Goal: Information Seeking & Learning: Learn about a topic

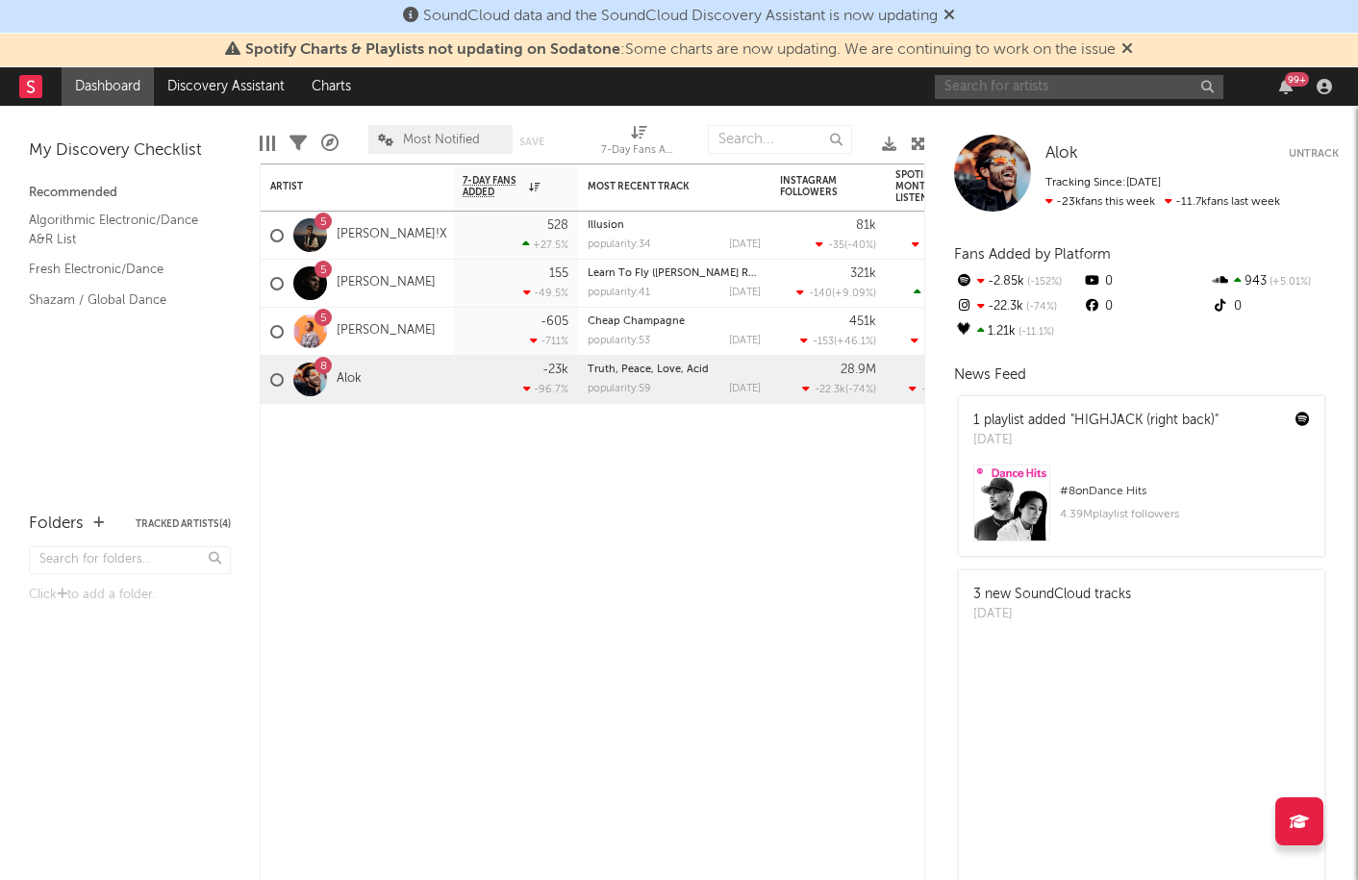
click at [1070, 88] on input "text" at bounding box center [1079, 87] width 289 height 24
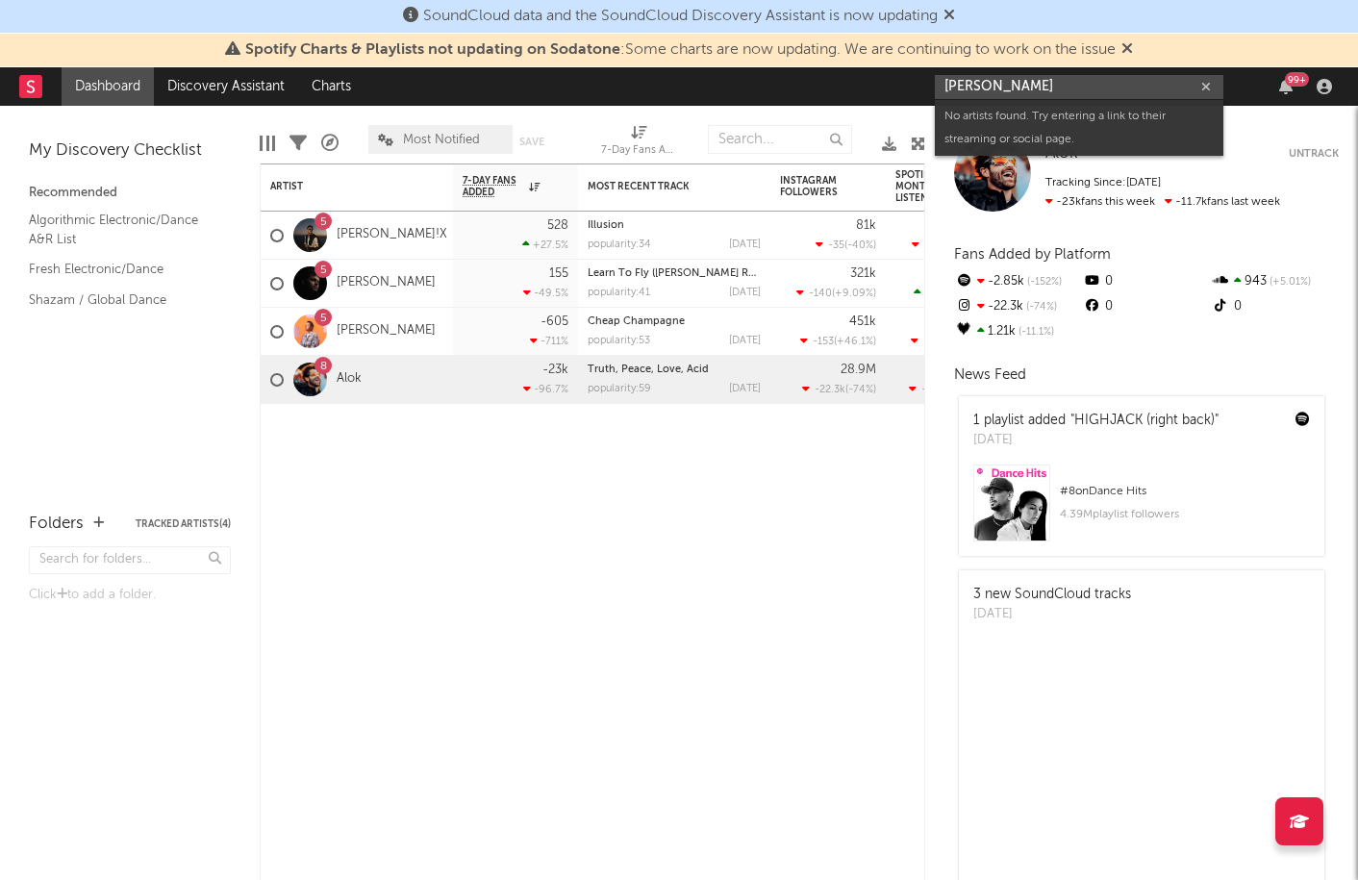
click at [1014, 89] on input "morten lucky" at bounding box center [1079, 87] width 289 height 24
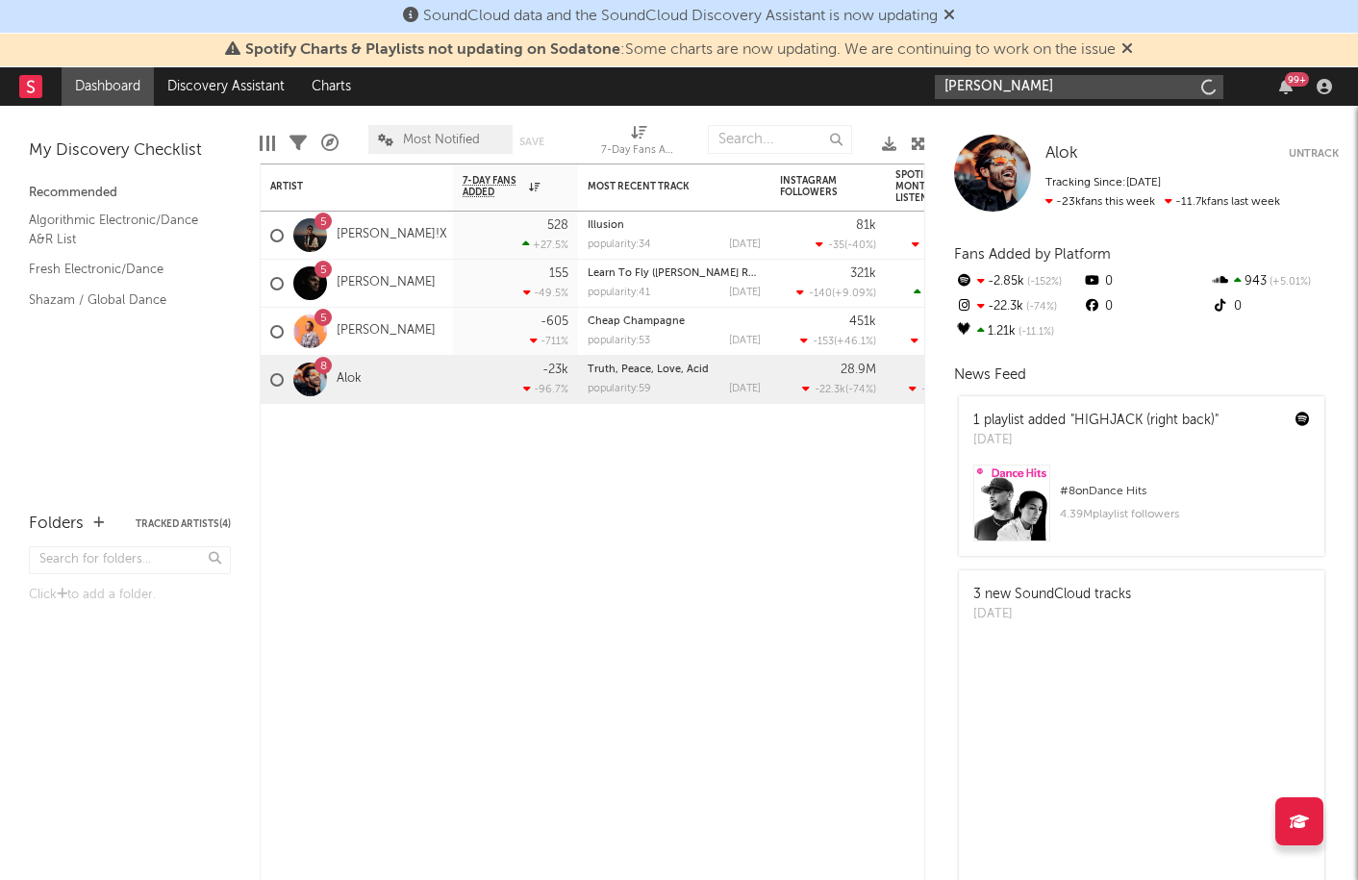
type input "morten"
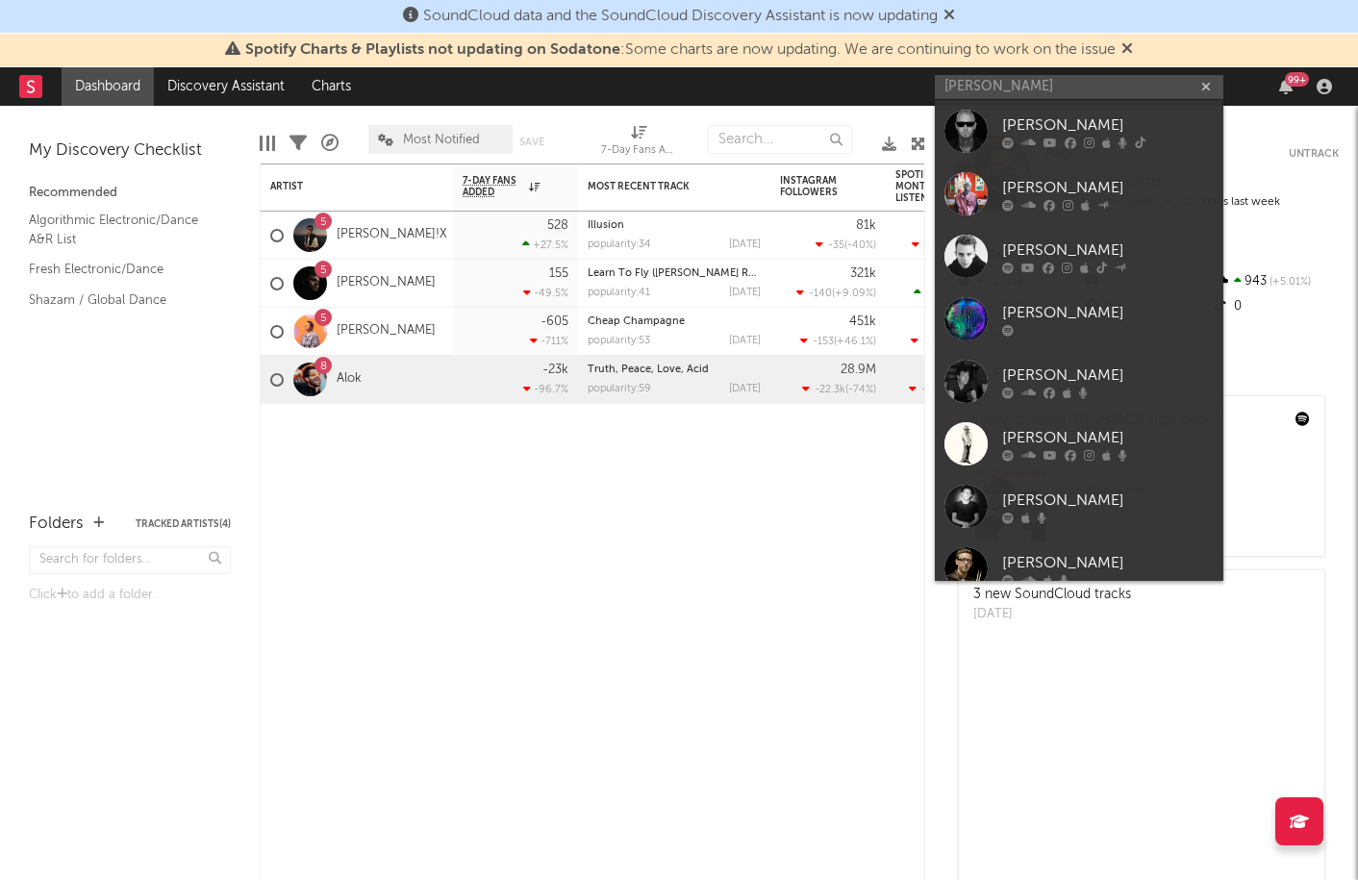
click at [1038, 120] on div "MORTEN" at bounding box center [1108, 124] width 212 height 23
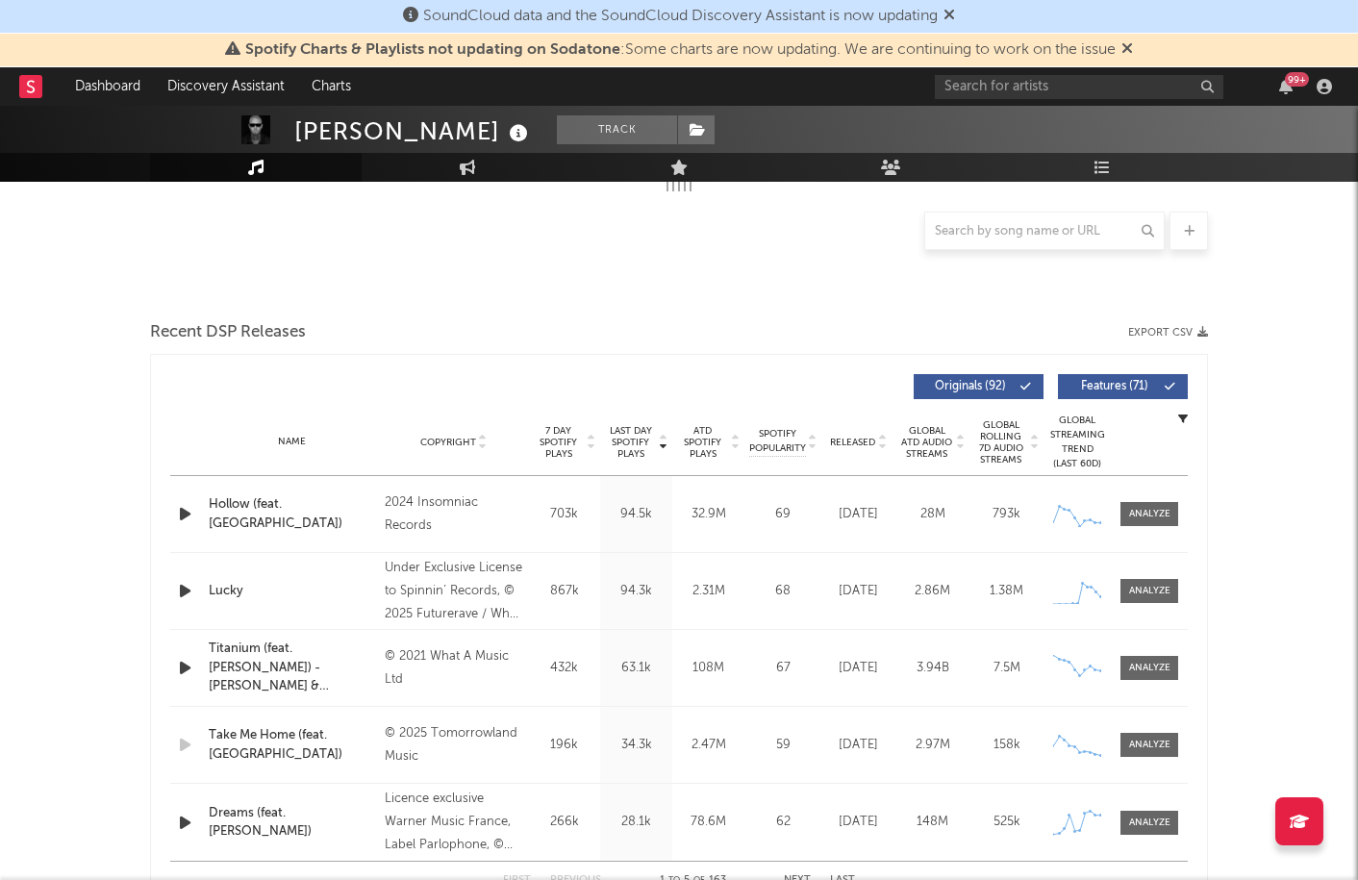
scroll to position [407, 0]
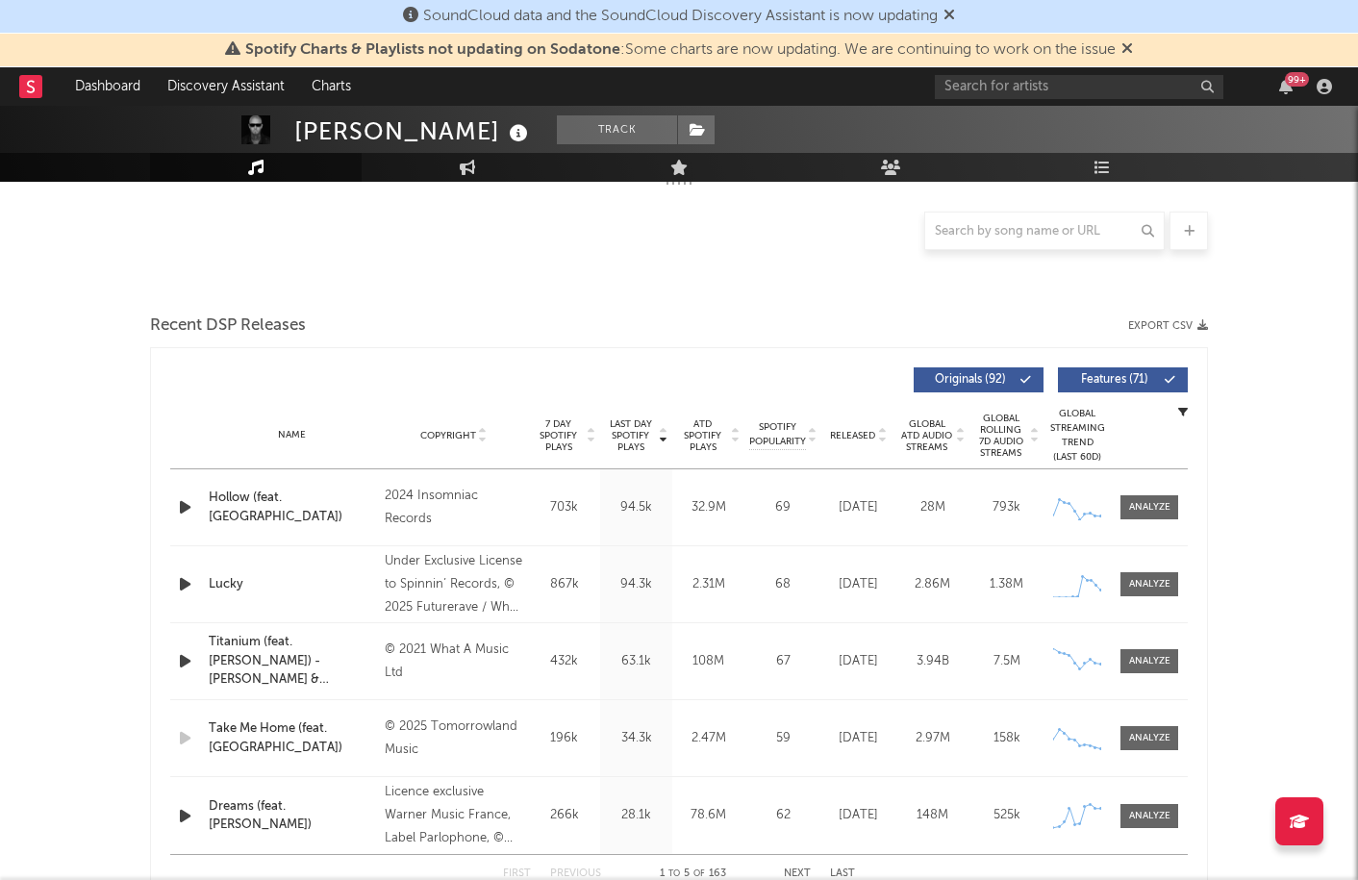
click at [927, 579] on div "2.86M" at bounding box center [932, 584] width 64 height 19
copy div "2.86M Global Rolling 7D Audio Streams"
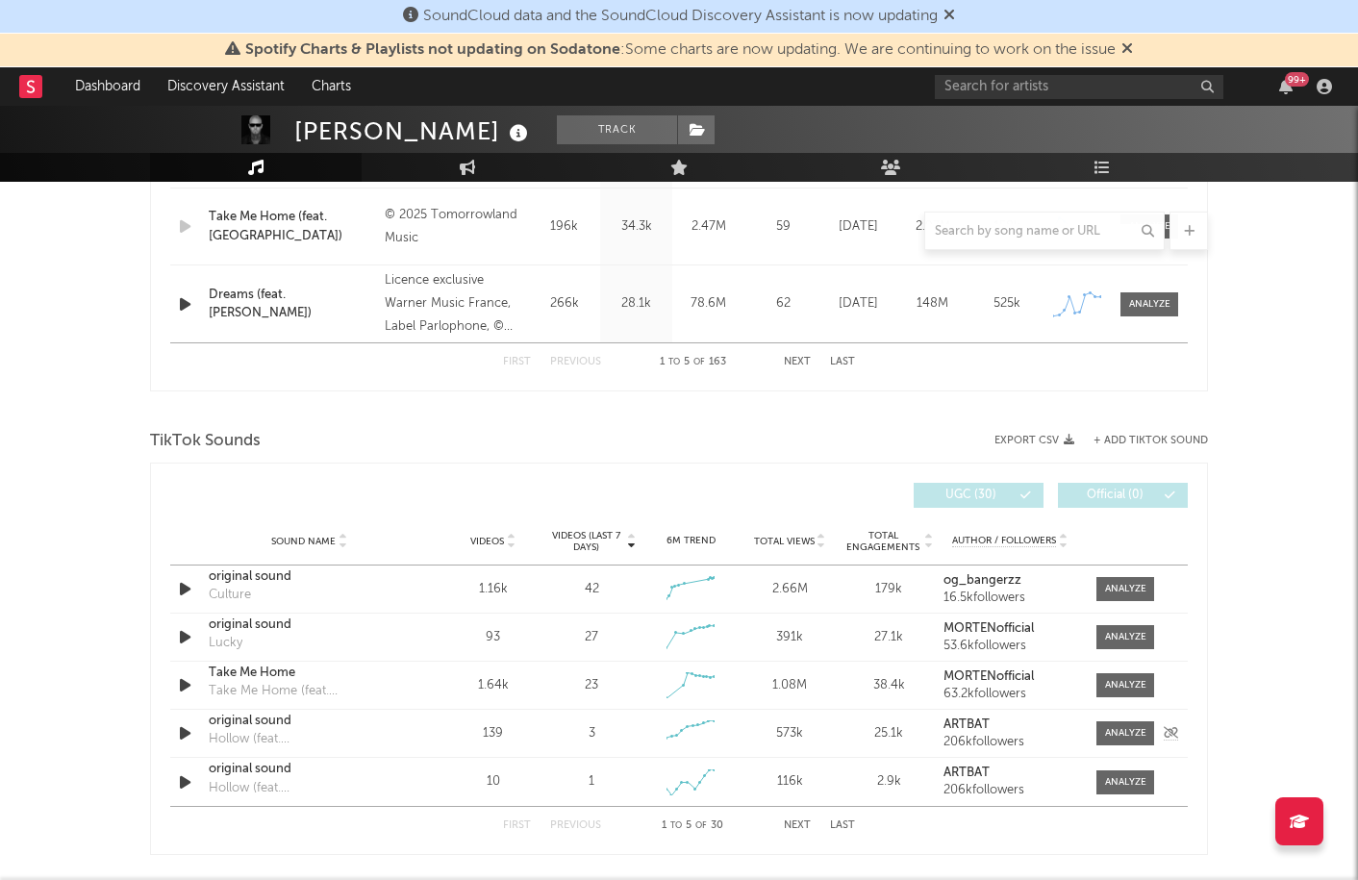
scroll to position [1021, 0]
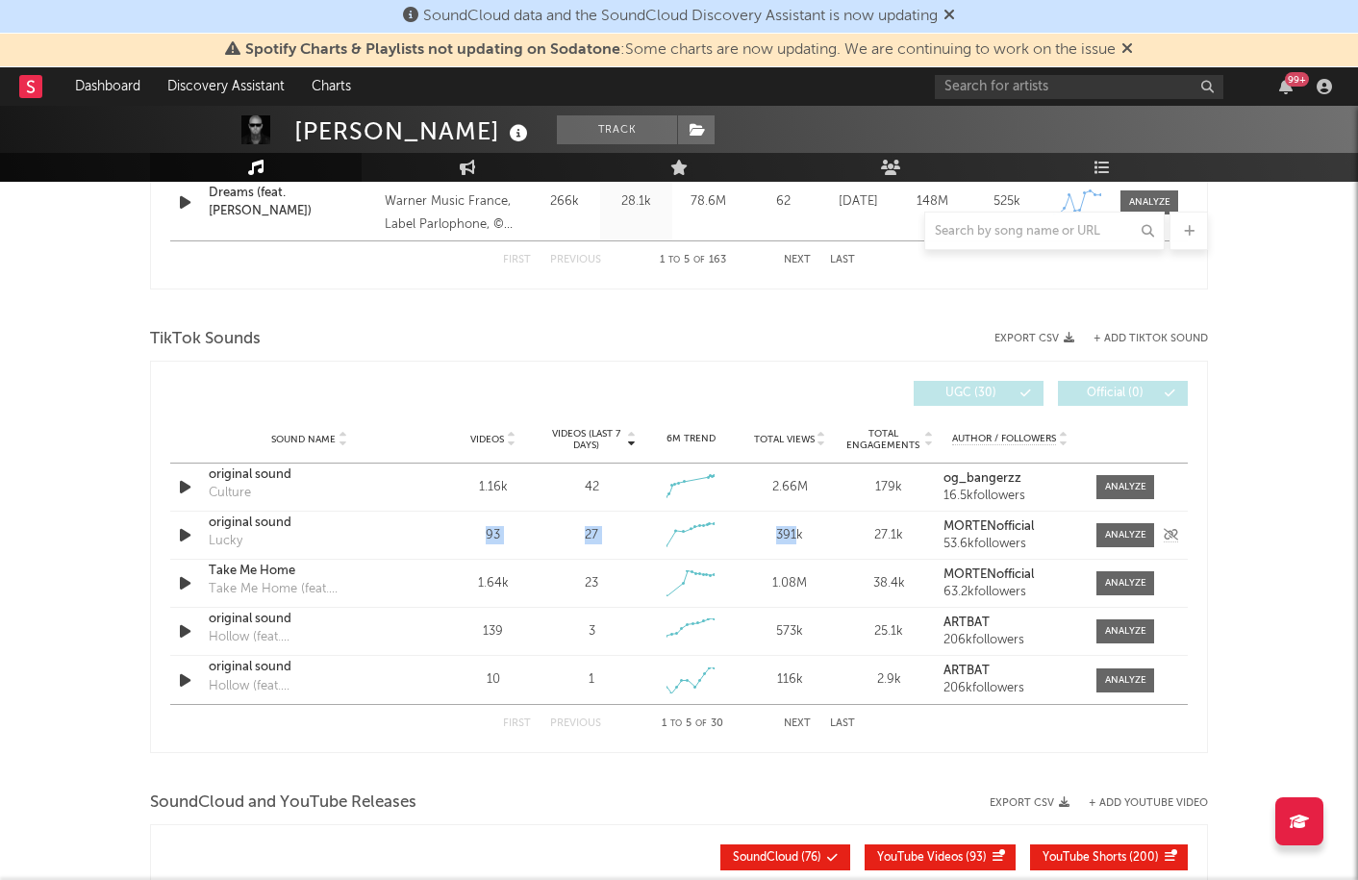
drag, startPoint x: 454, startPoint y: 540, endPoint x: 797, endPoint y: 526, distance: 343.6
click at [797, 526] on div "Sound Name original sound Lucky Videos 93 Videos (last 7 days) 27 Weekly Growth…" at bounding box center [679, 535] width 1018 height 47
drag, startPoint x: 890, startPoint y: 535, endPoint x: 776, endPoint y: 528, distance: 113.7
click at [889, 535] on div "27.1k" at bounding box center [888, 535] width 89 height 19
click at [768, 528] on div "391k" at bounding box center [789, 535] width 89 height 19
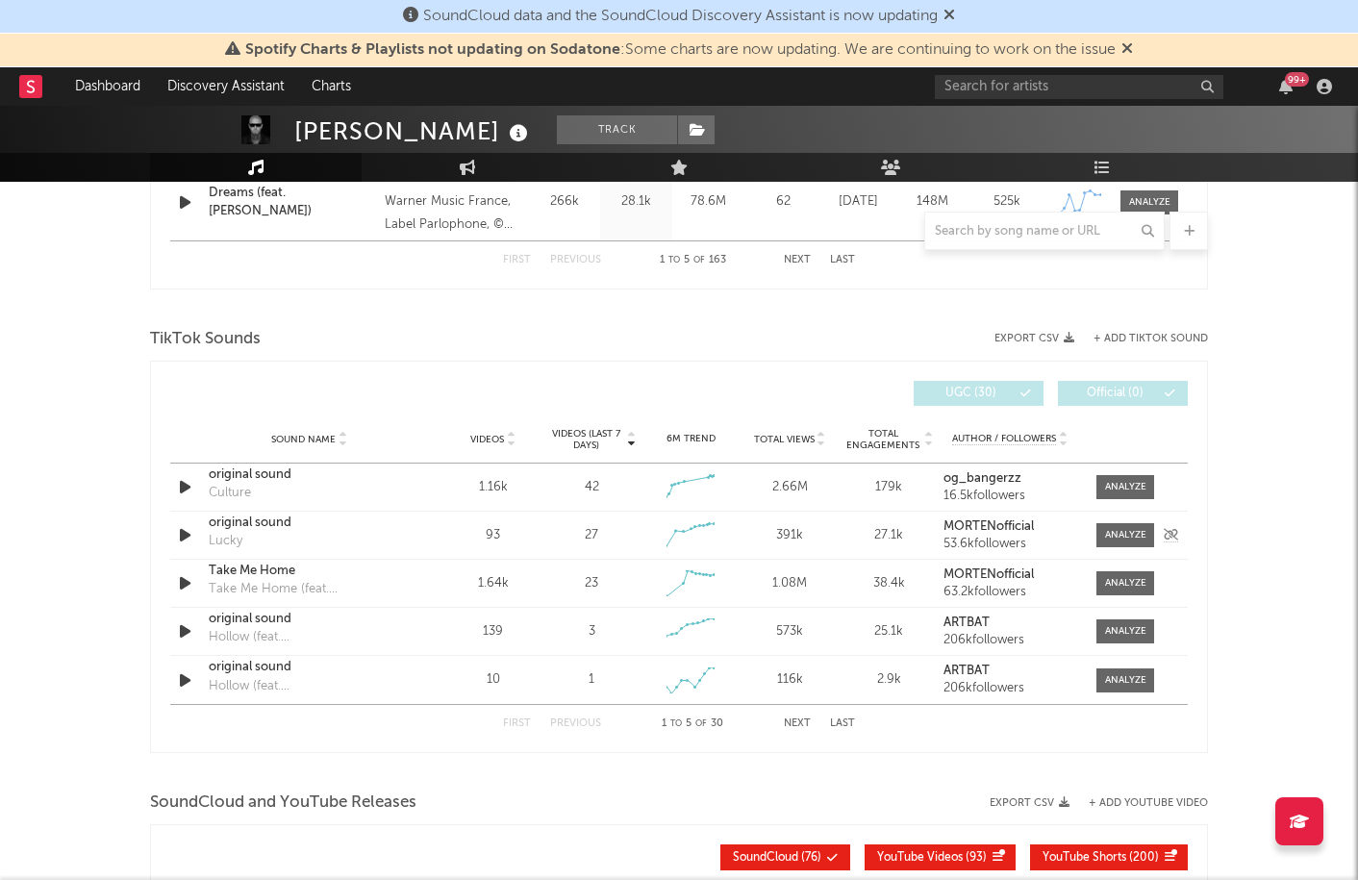
click at [784, 532] on div "391k" at bounding box center [789, 535] width 89 height 19
copy div "391k Total Engagements"
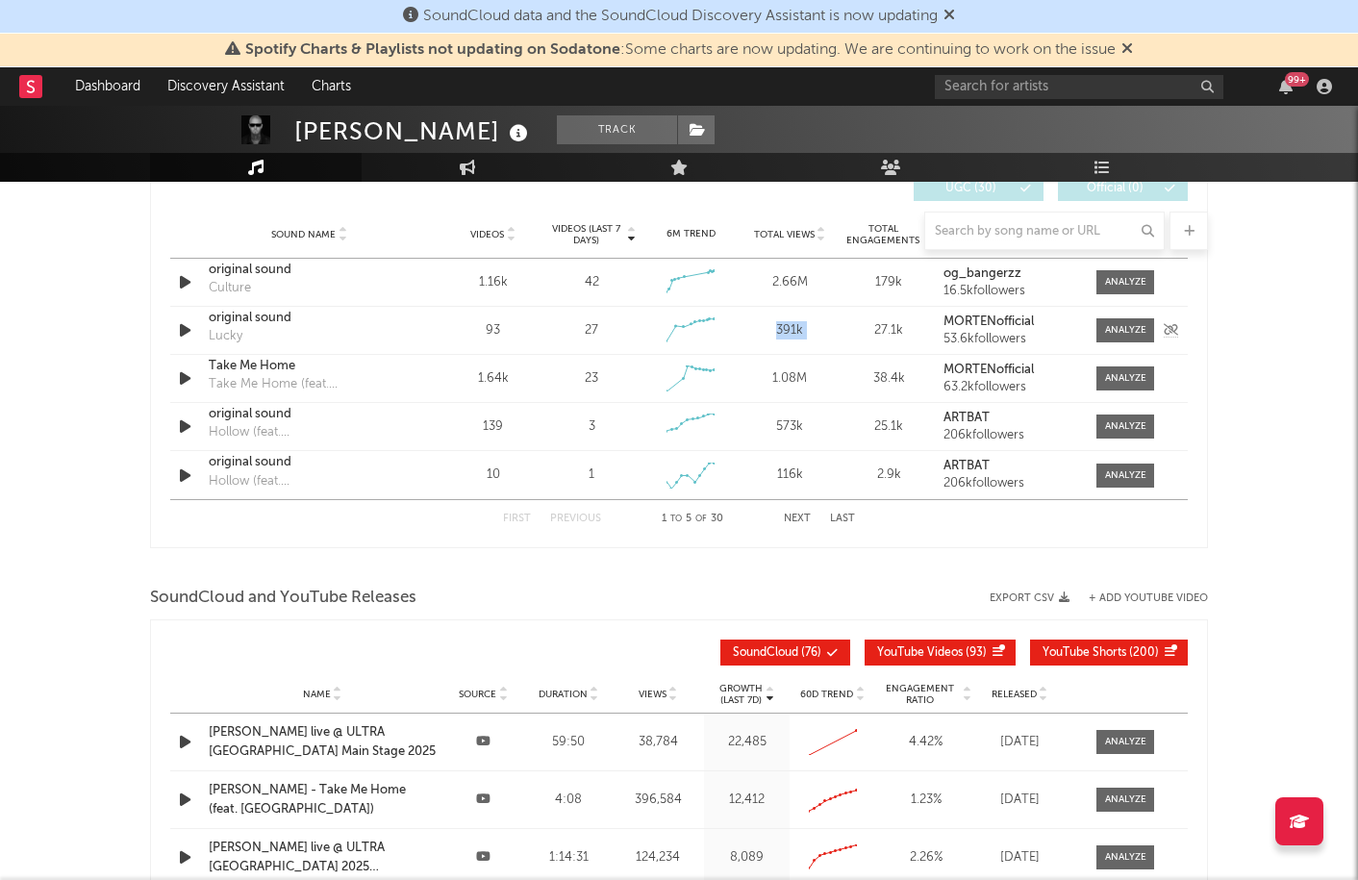
scroll to position [1148, 0]
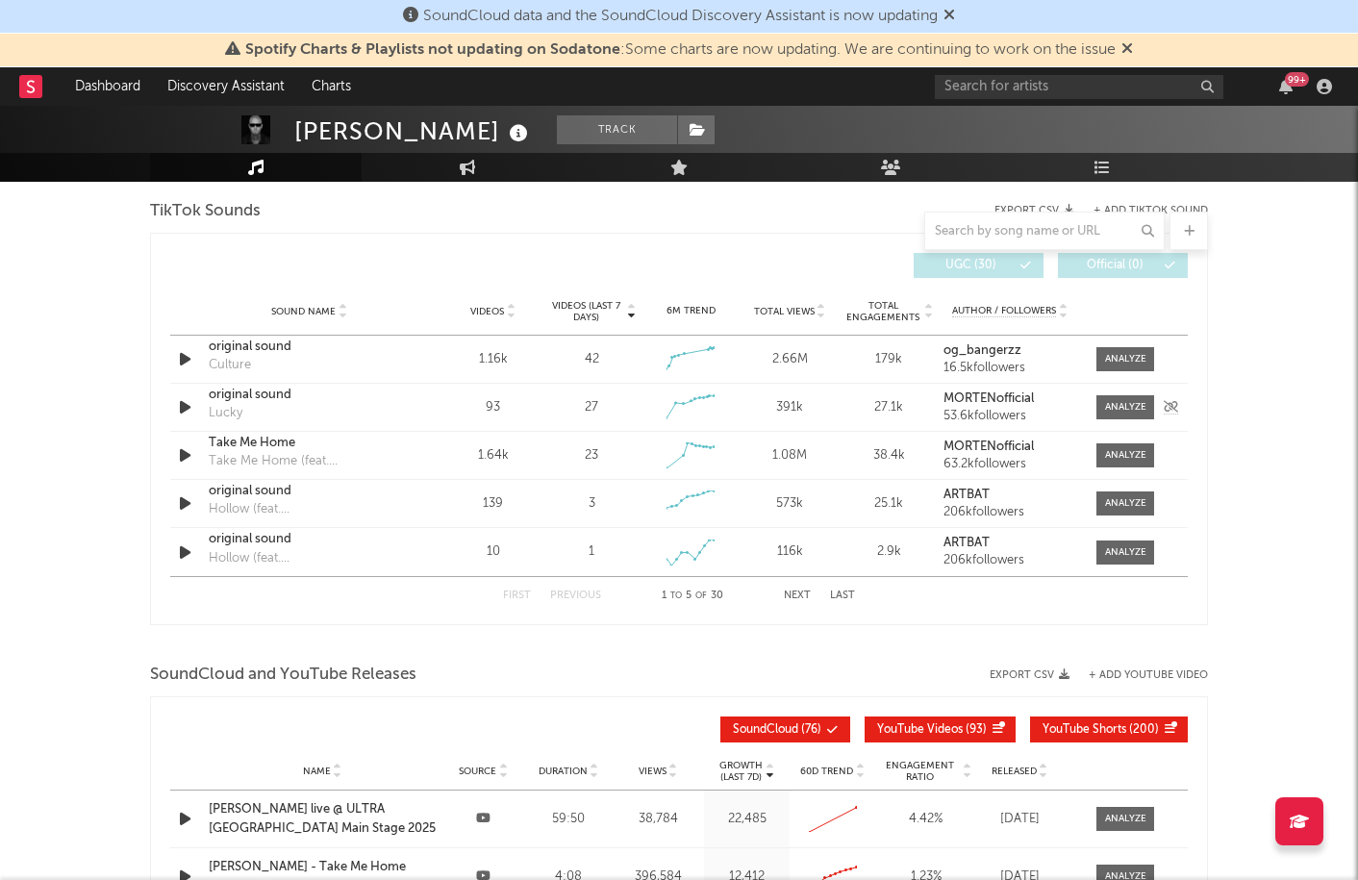
click at [546, 414] on div "Videos (last 7 days) 27" at bounding box center [591, 407] width 99 height 19
click at [796, 411] on div "391k" at bounding box center [789, 407] width 89 height 19
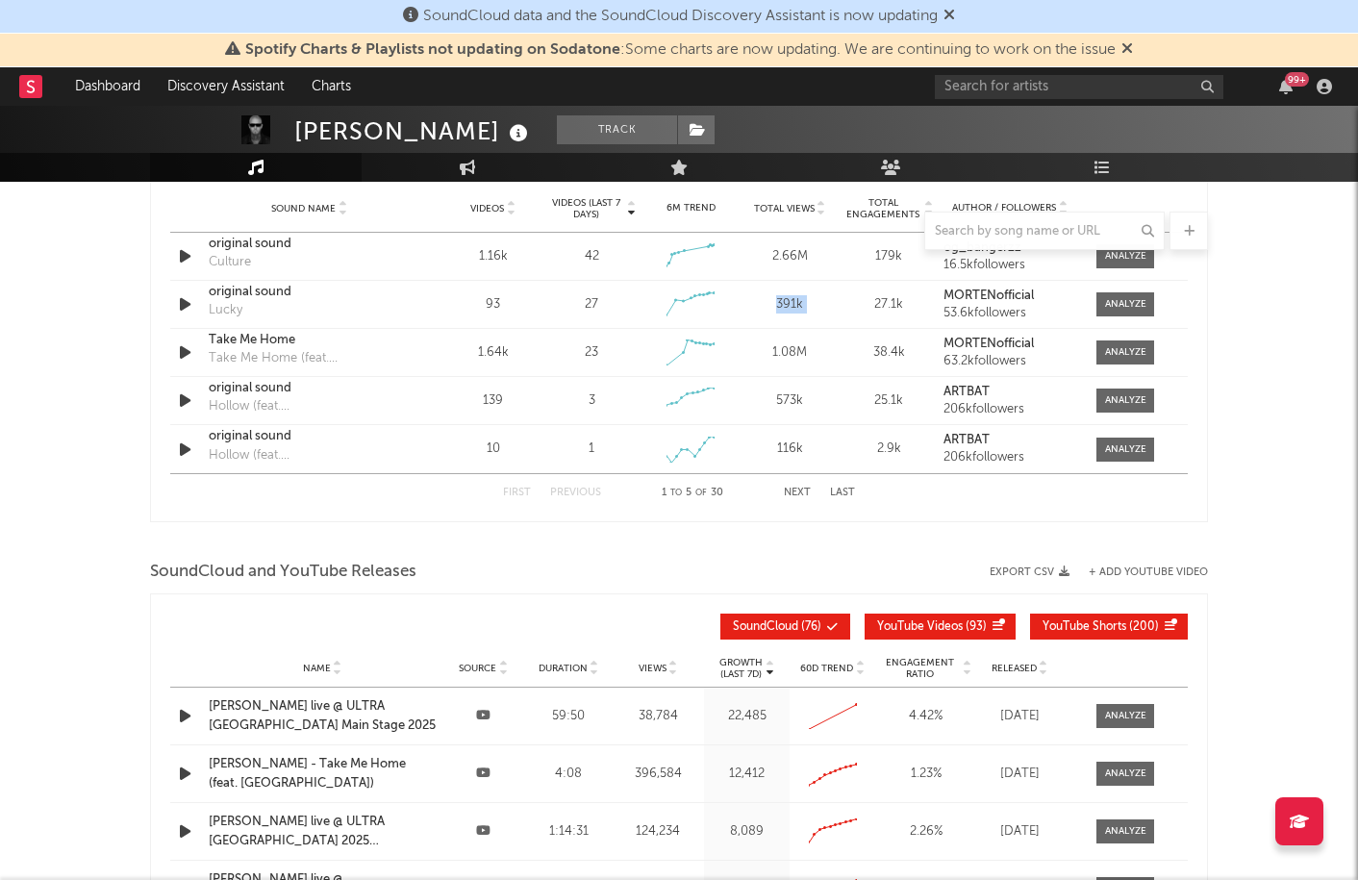
scroll to position [1107, 0]
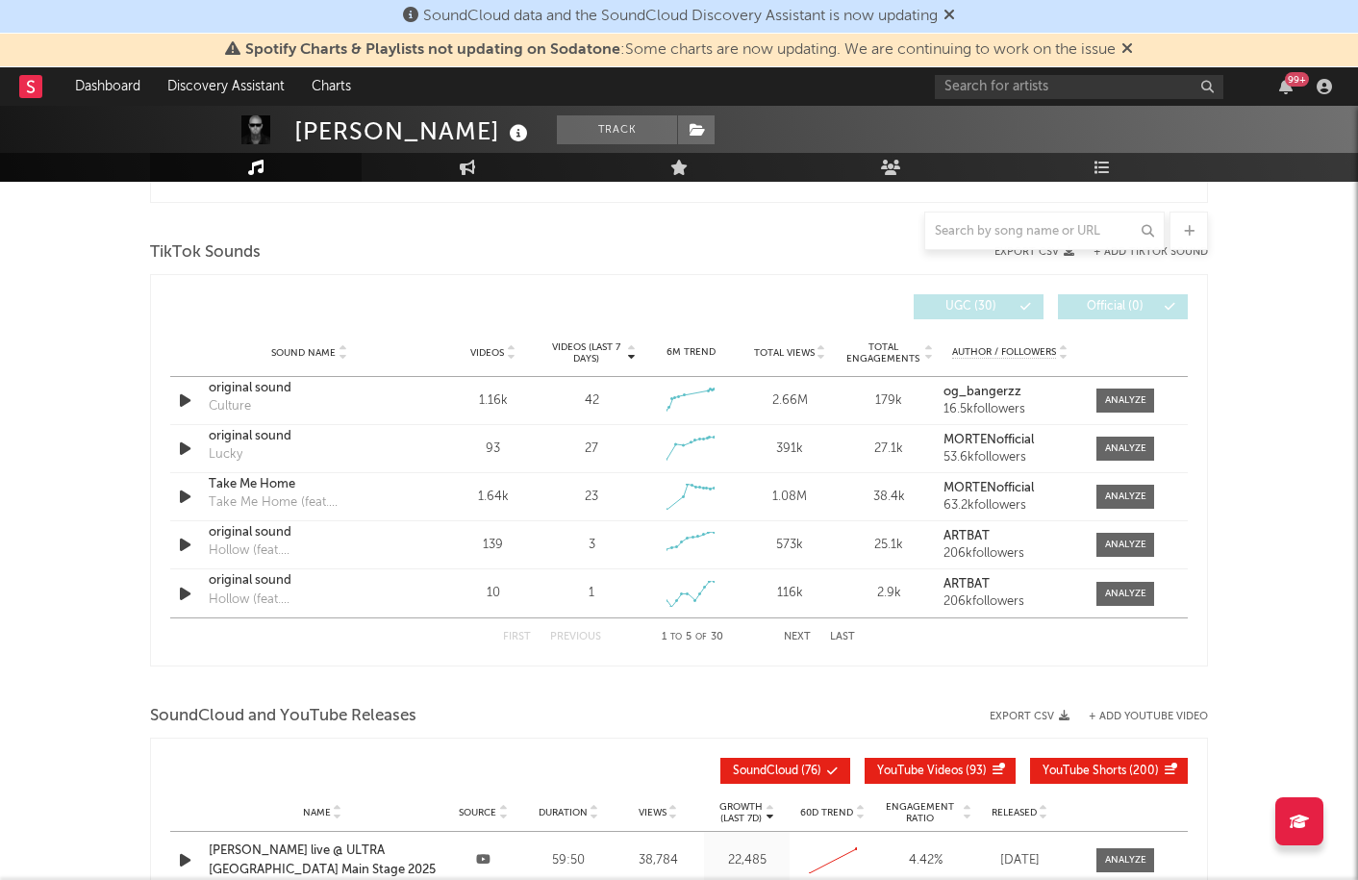
click at [791, 704] on div "SoundCloud and YouTube Releases Export CSV + Add YouTube Video" at bounding box center [679, 716] width 1058 height 33
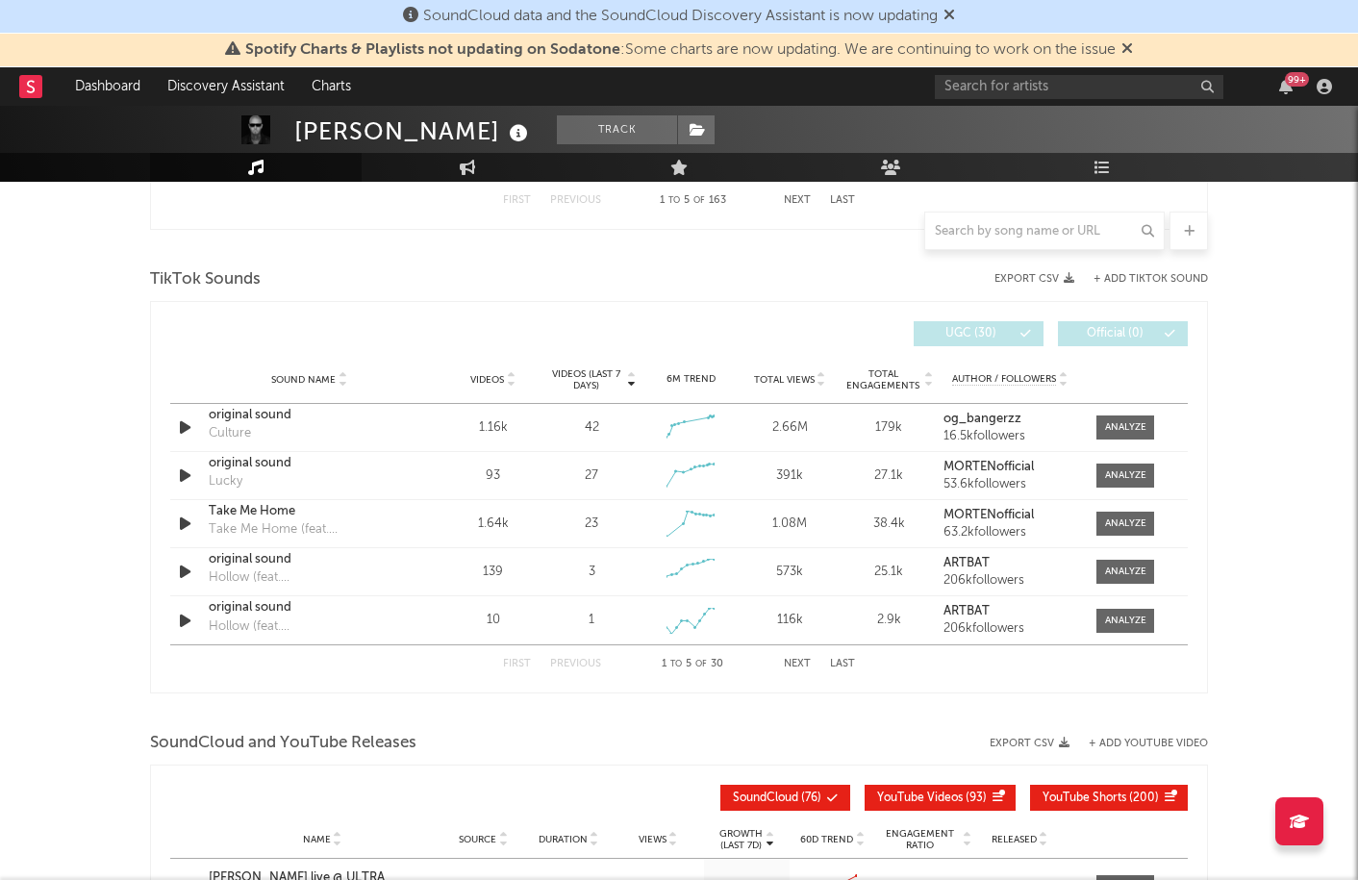
scroll to position [1240, 0]
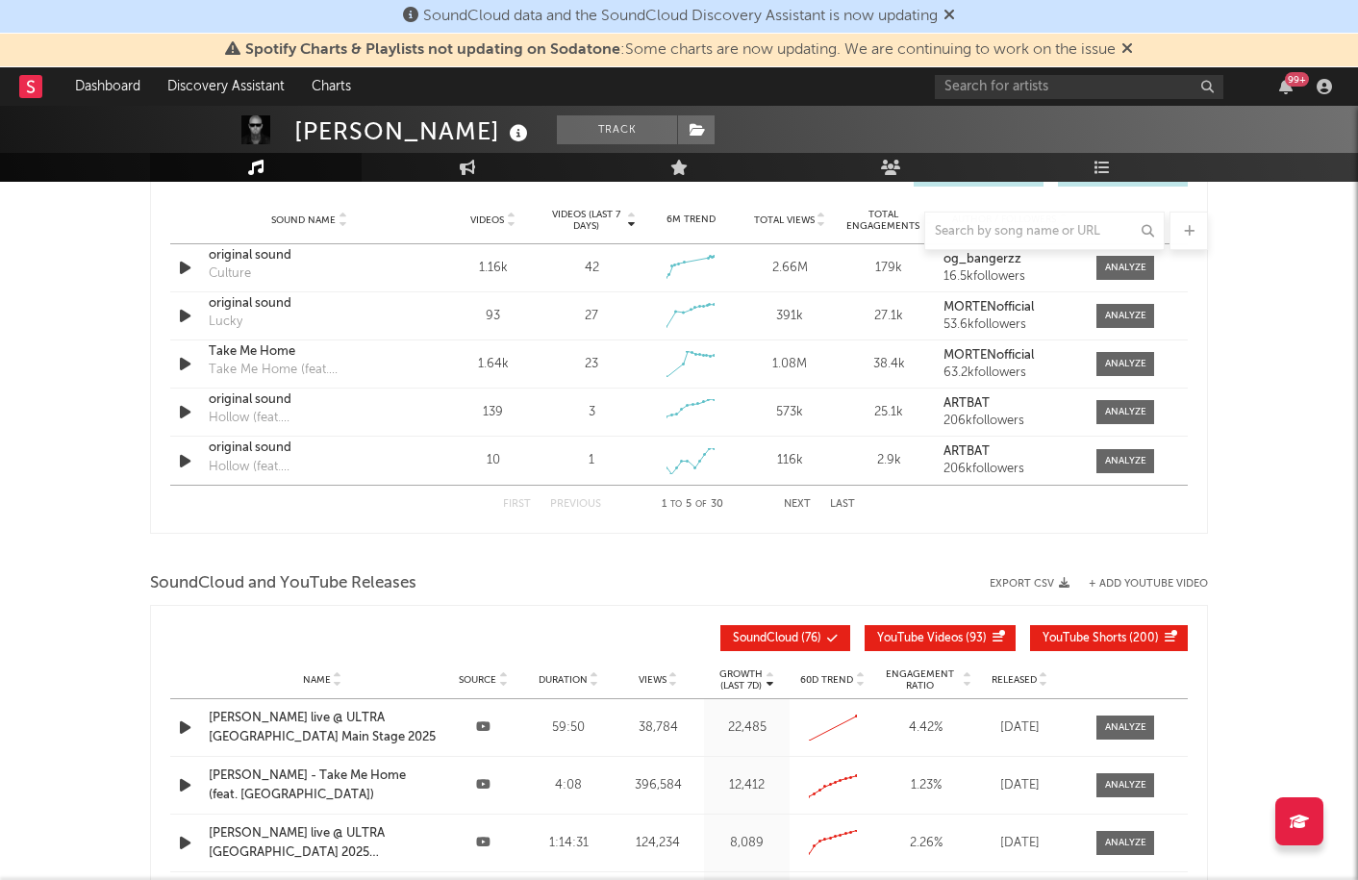
click at [707, 575] on div "SoundCloud and YouTube Releases Export CSV + Add YouTube Video" at bounding box center [679, 583] width 1058 height 33
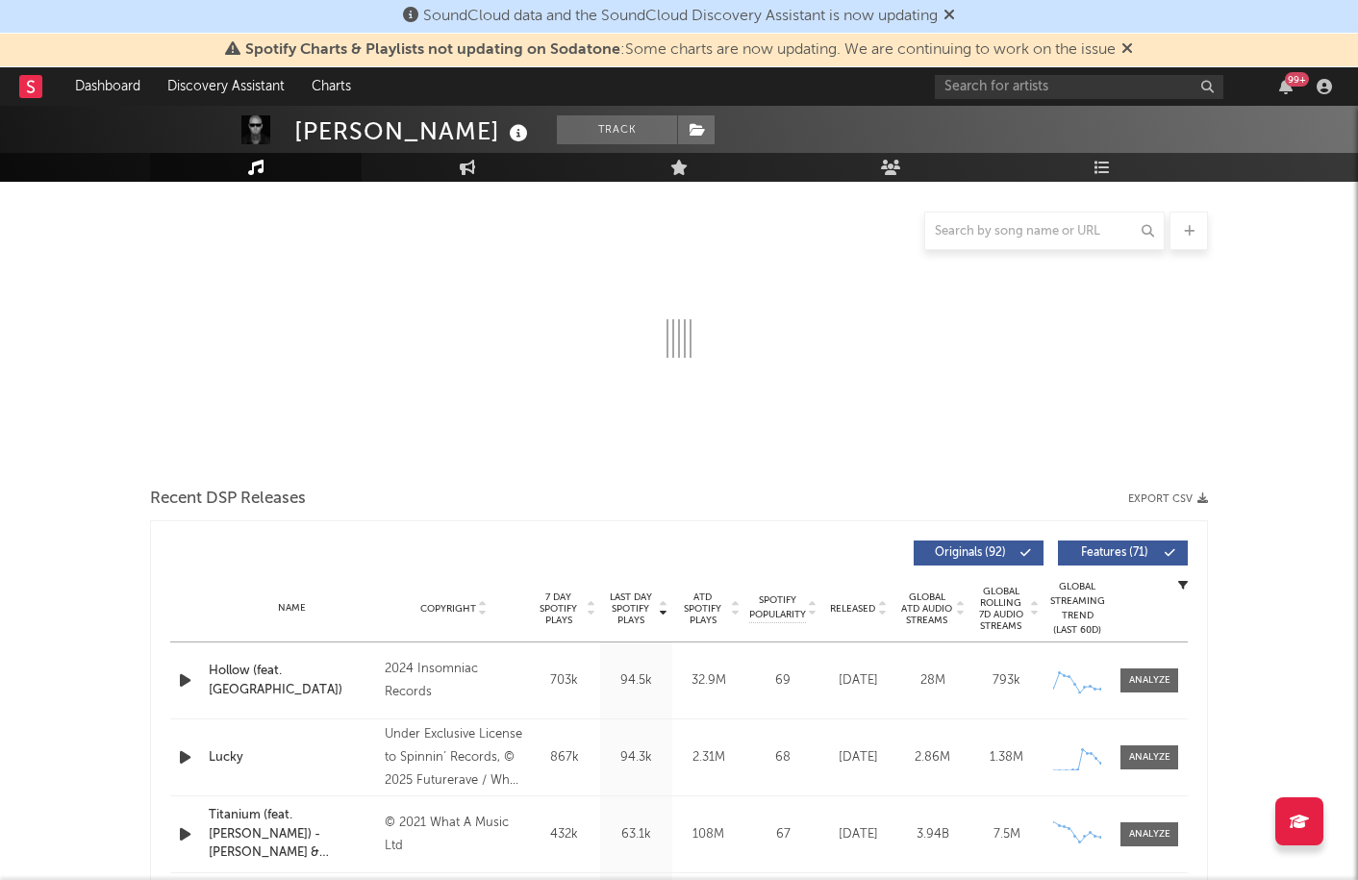
scroll to position [0, 0]
